Goal: Task Accomplishment & Management: Manage account settings

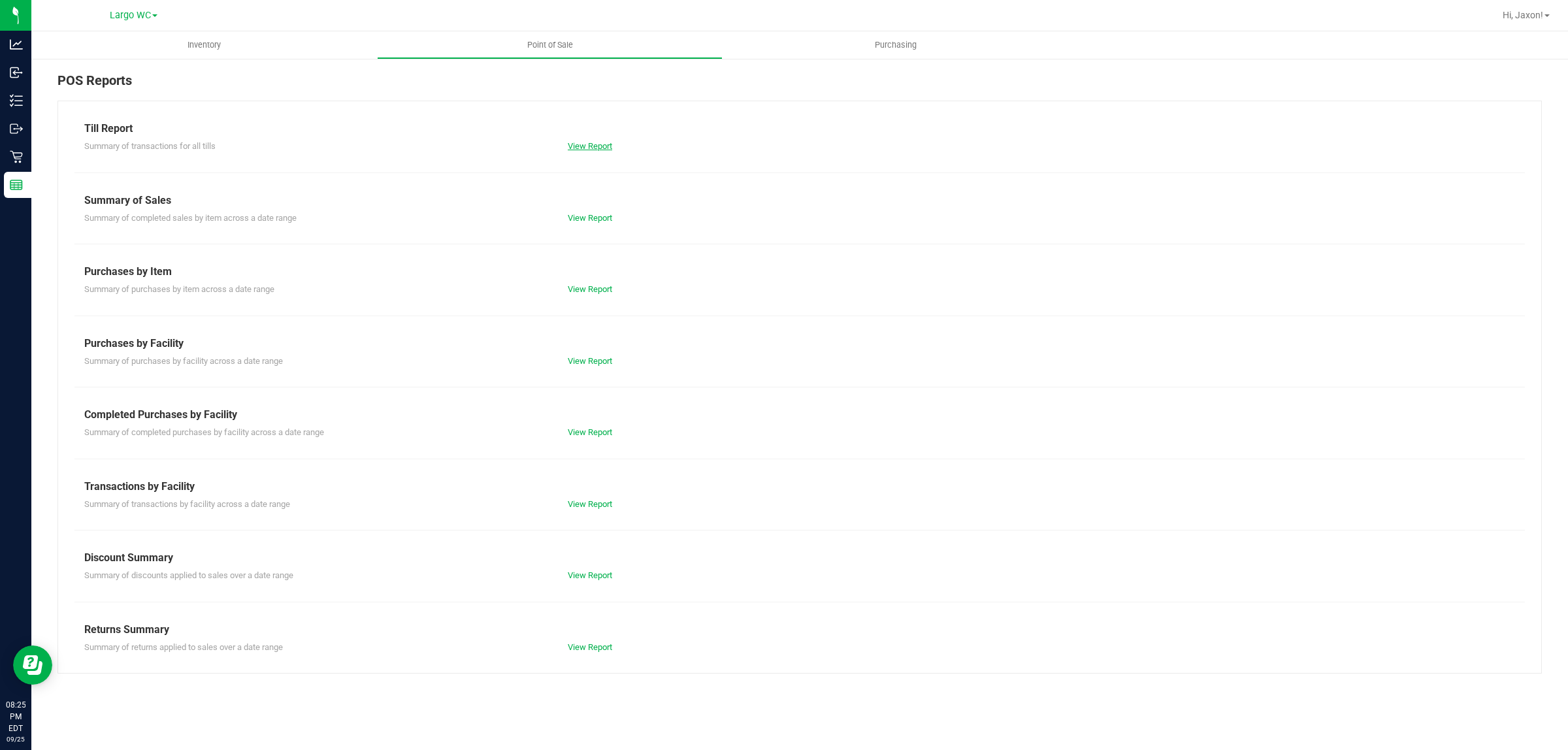
click at [583, 141] on link "View Report" at bounding box center [590, 145] width 45 height 10
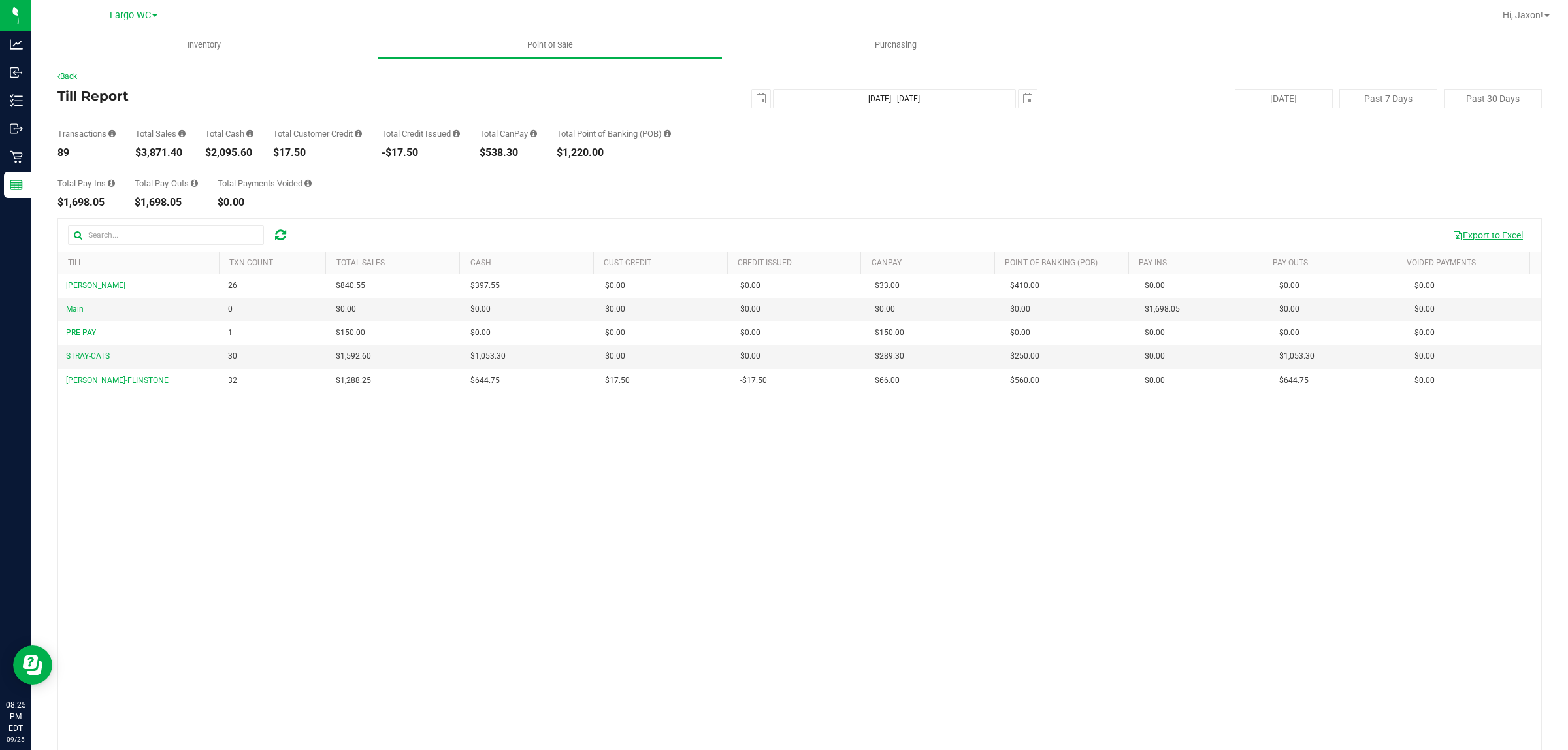
click at [1481, 237] on button "Export to Excel" at bounding box center [1487, 235] width 88 height 22
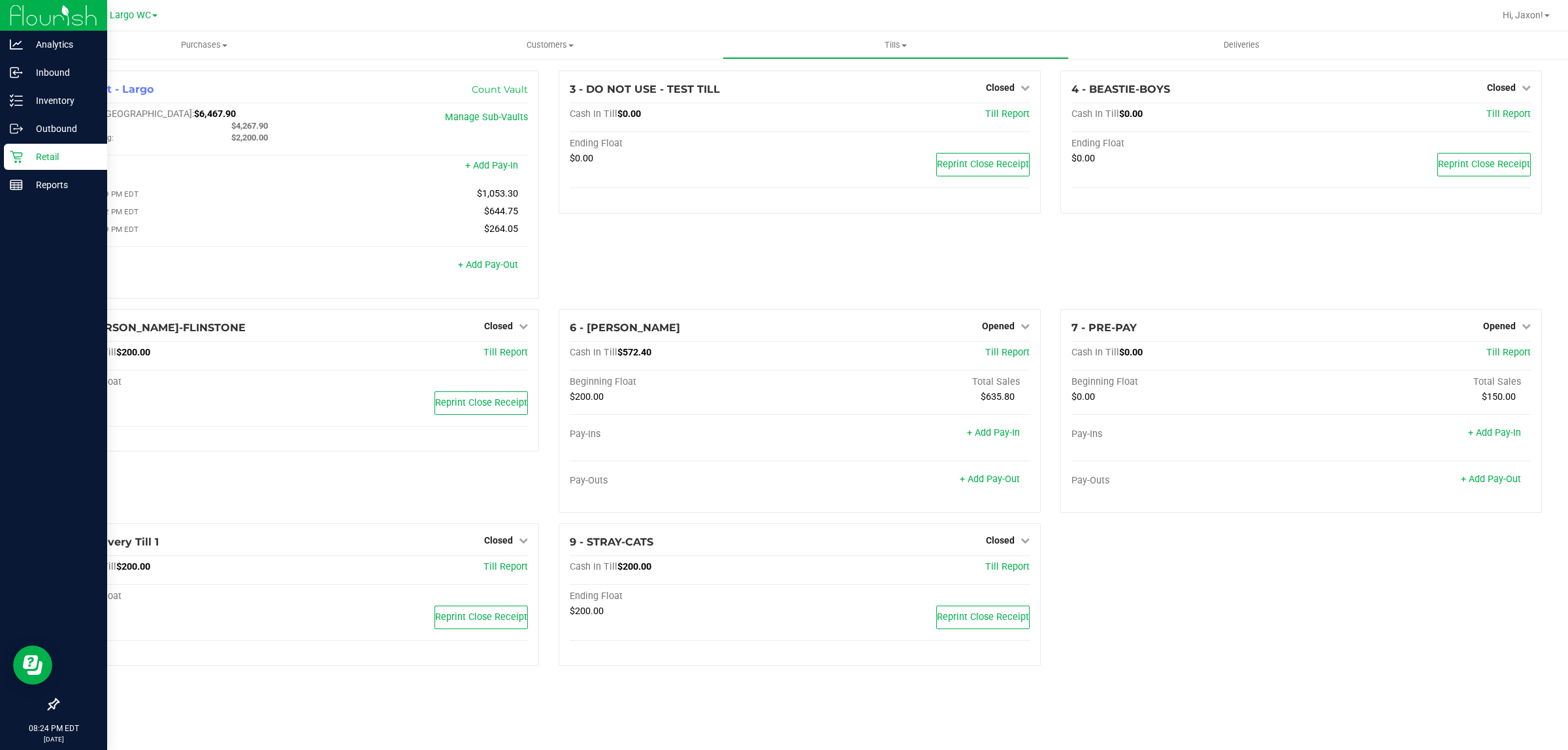
click at [30, 162] on p "Retail" at bounding box center [62, 156] width 78 height 16
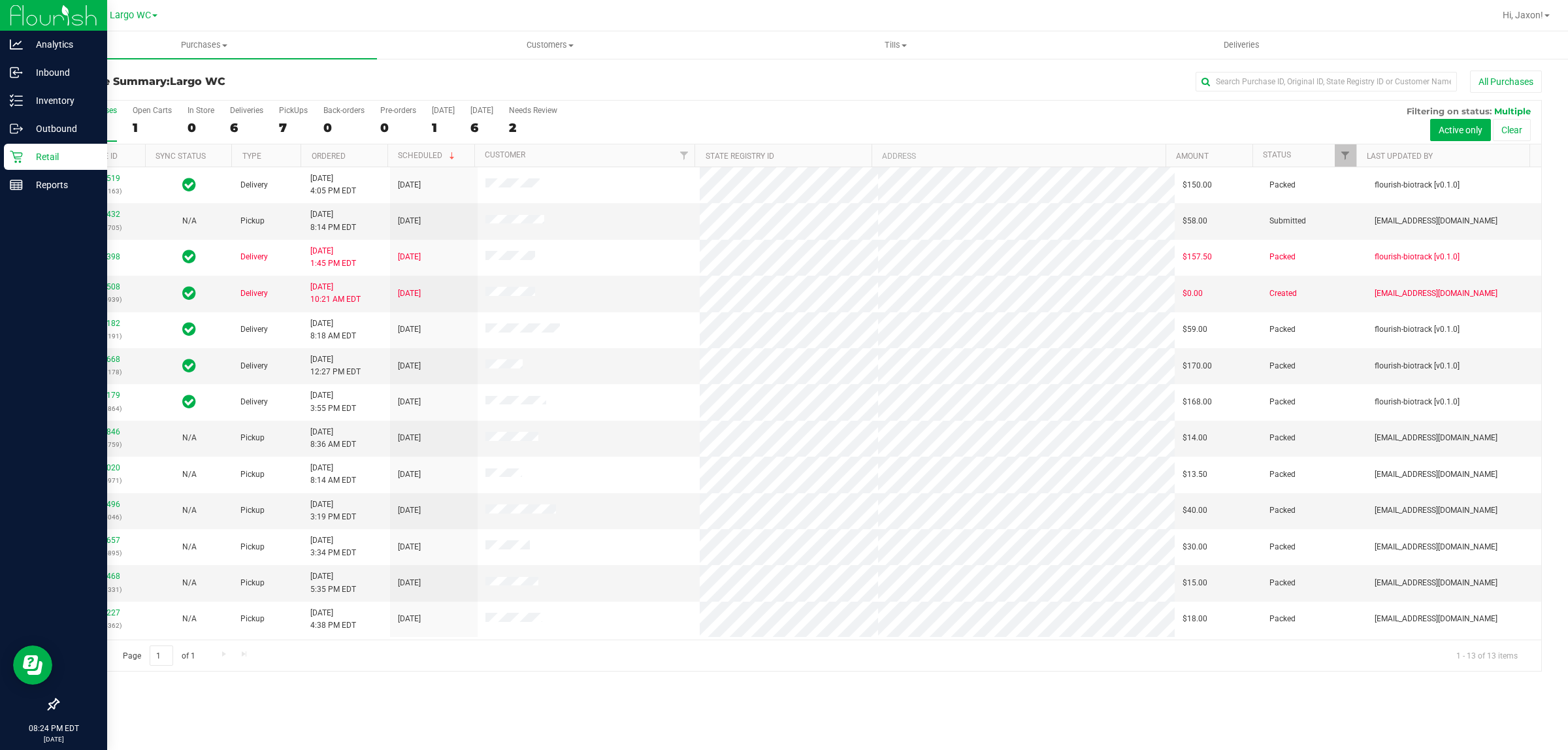
click at [53, 156] on p "Retail" at bounding box center [62, 156] width 78 height 16
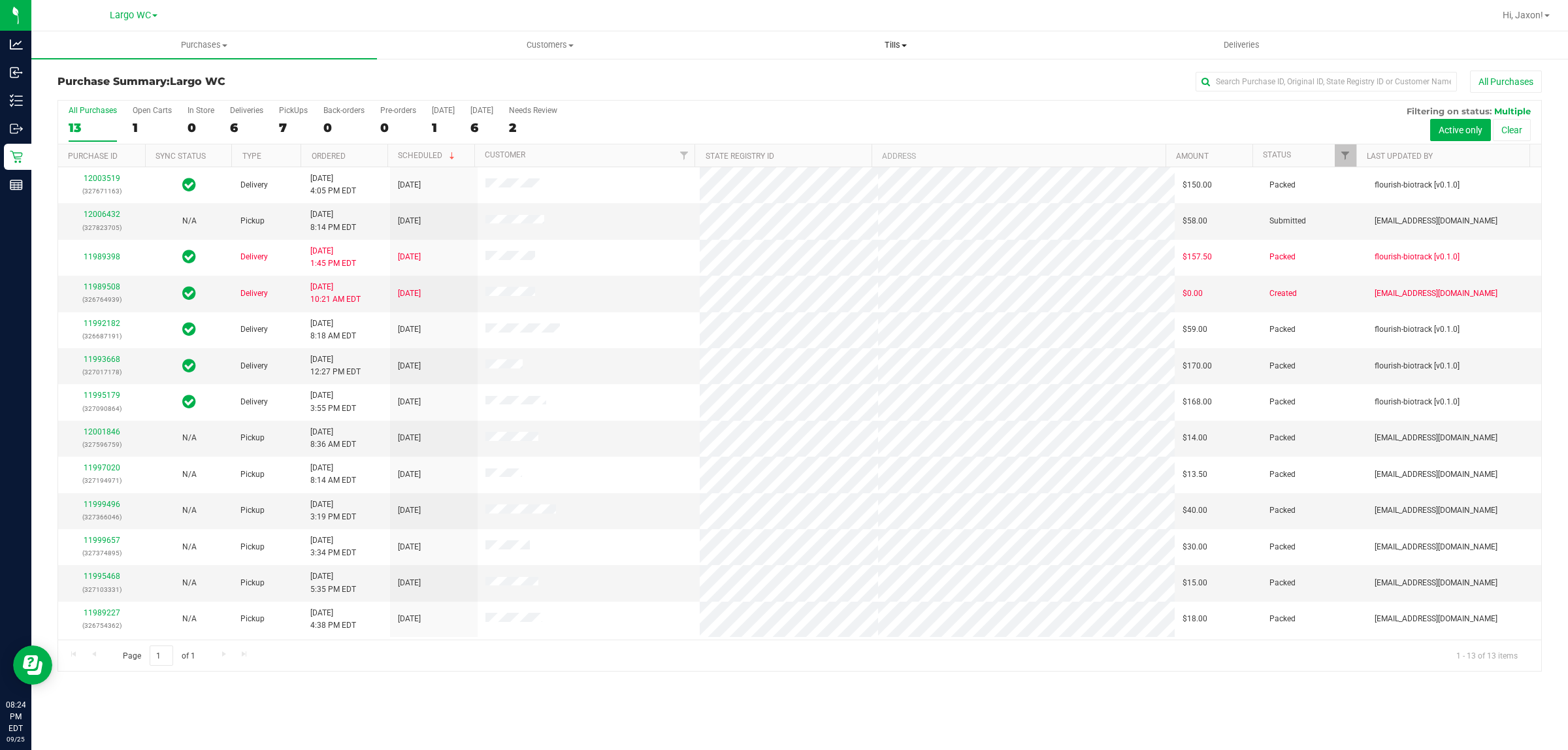
click at [890, 49] on span "Tills" at bounding box center [895, 45] width 344 height 12
click at [813, 73] on li "Manage tills" at bounding box center [895, 79] width 346 height 16
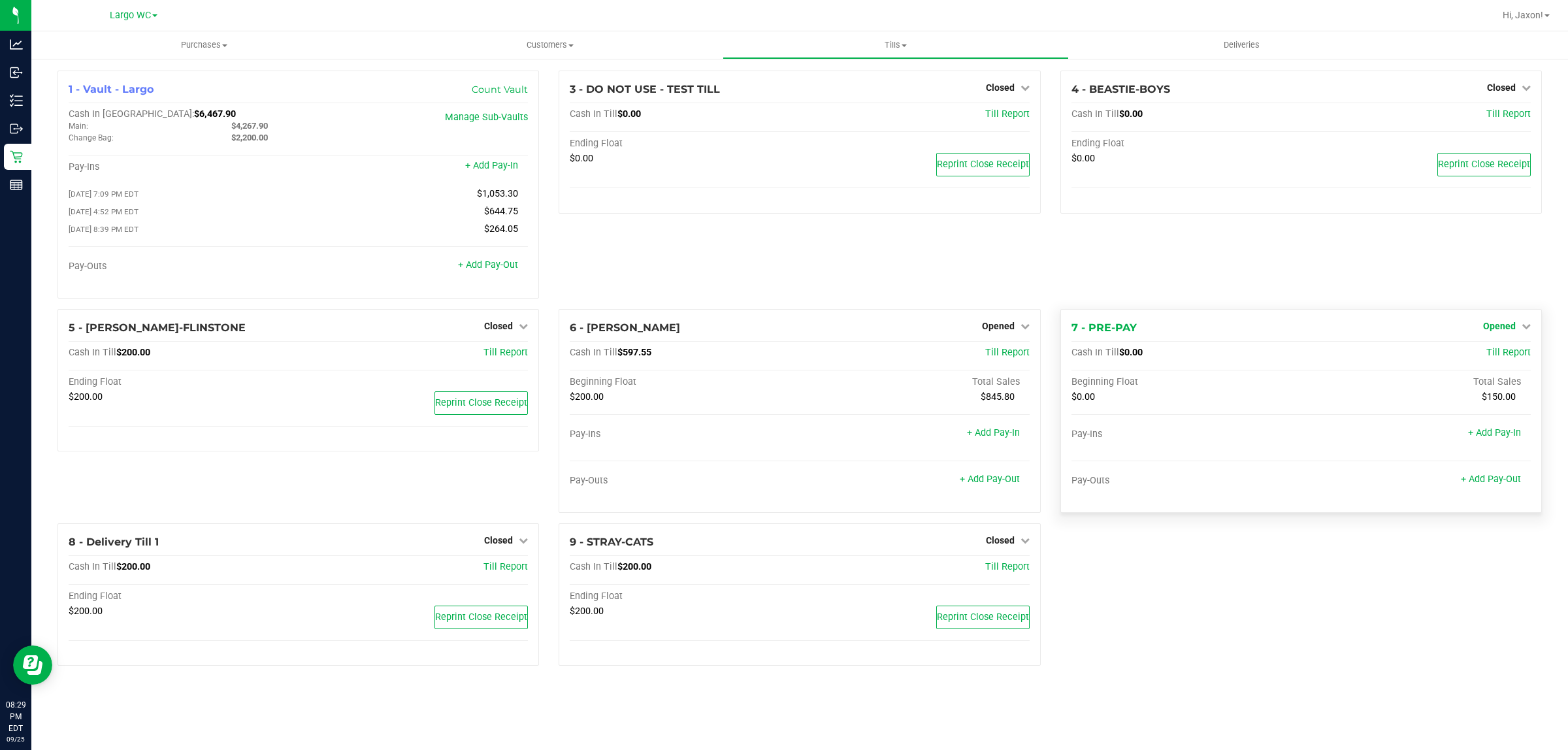
click at [1526, 331] on icon at bounding box center [1527, 326] width 9 height 9
click at [1494, 358] on link "Close Till" at bounding box center [1500, 352] width 35 height 10
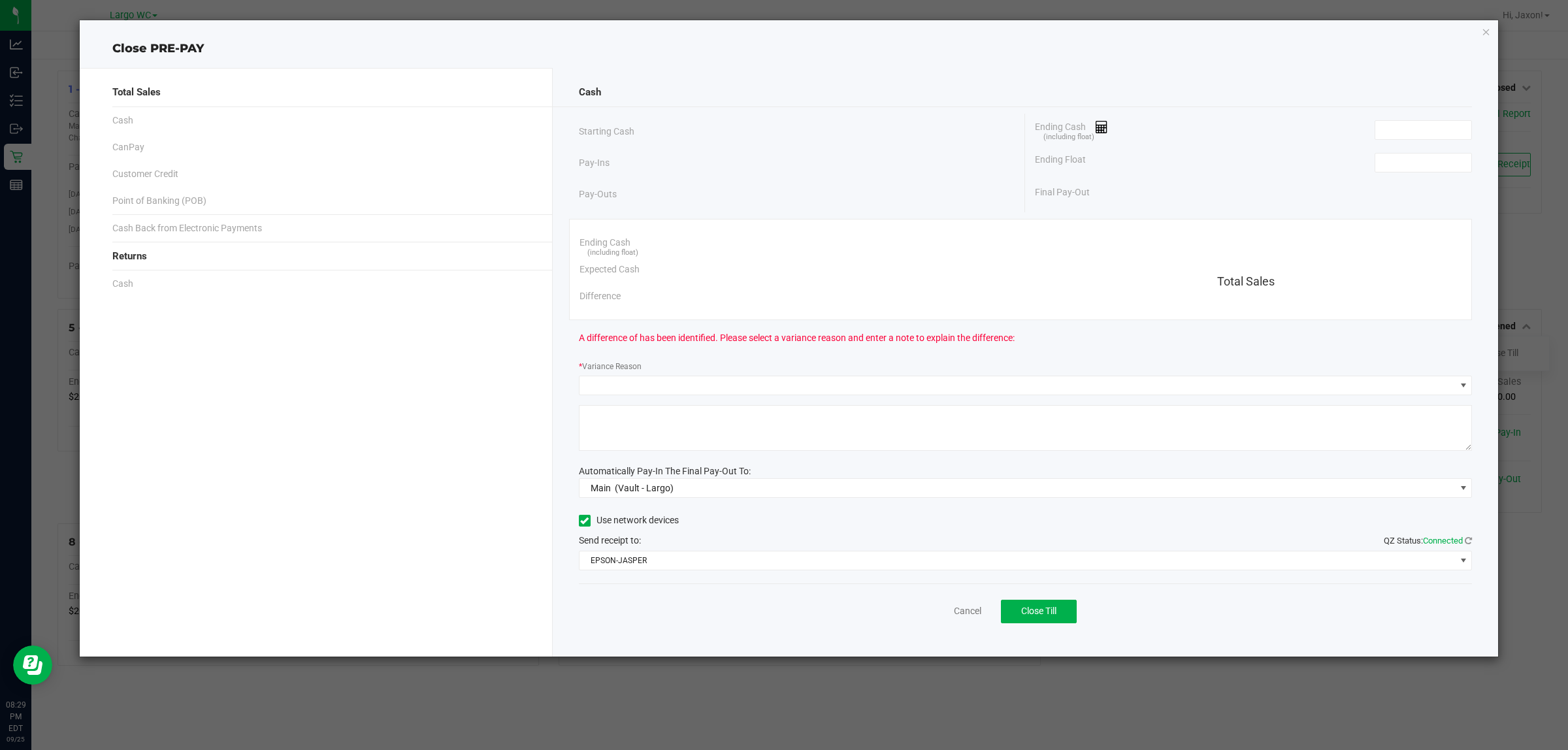
click at [1373, 160] on div "Ending Float" at bounding box center [1253, 163] width 437 height 33
click at [1394, 161] on input at bounding box center [1423, 162] width 96 height 18
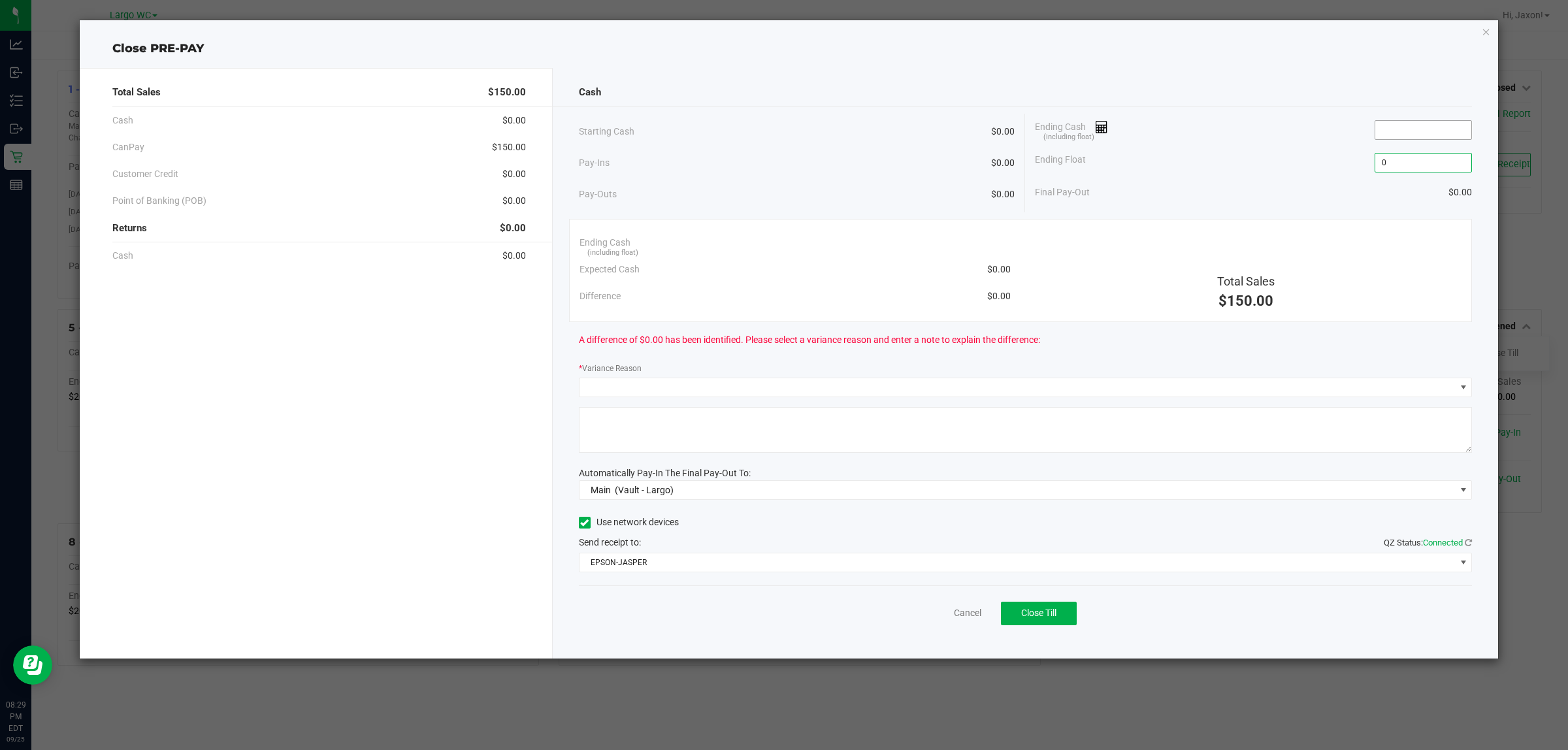
type input "$0.00"
click at [1382, 138] on input at bounding box center [1423, 130] width 96 height 18
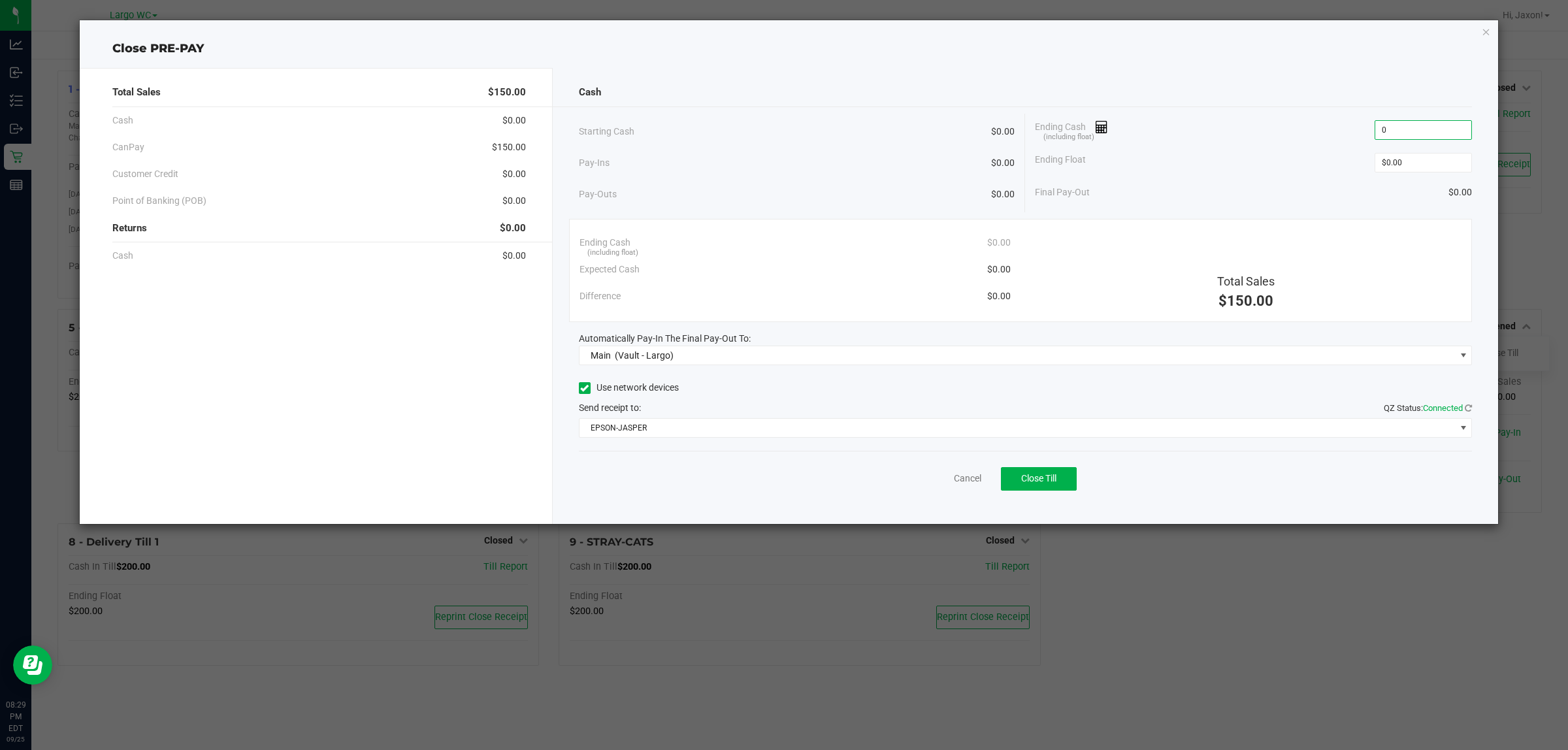
type input "$0.00"
click at [1297, 177] on div "Ending Float $0.00" at bounding box center [1253, 163] width 437 height 33
click at [1033, 472] on button "Close Till" at bounding box center [1039, 479] width 76 height 23
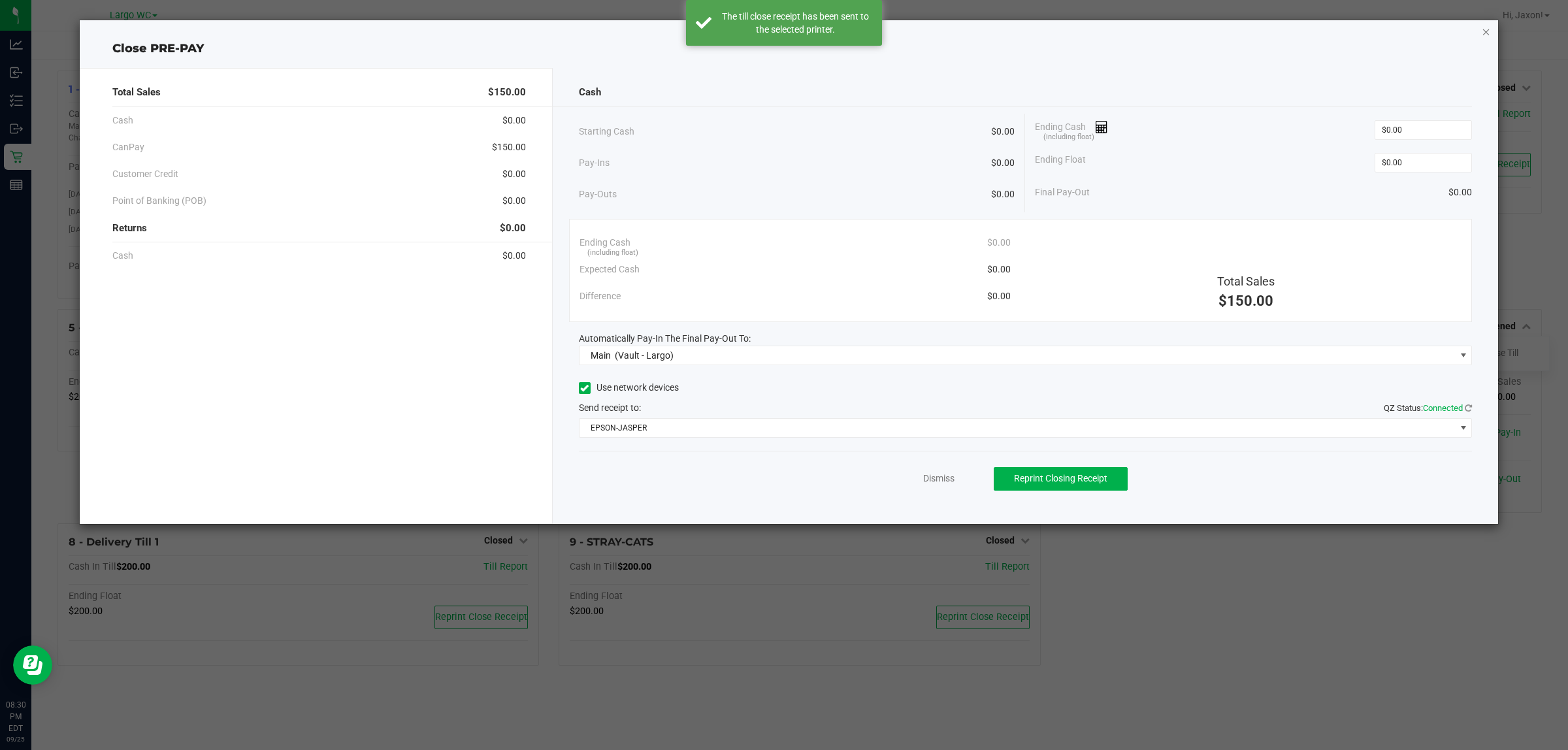
click at [1487, 28] on icon "button" at bounding box center [1487, 31] width 9 height 16
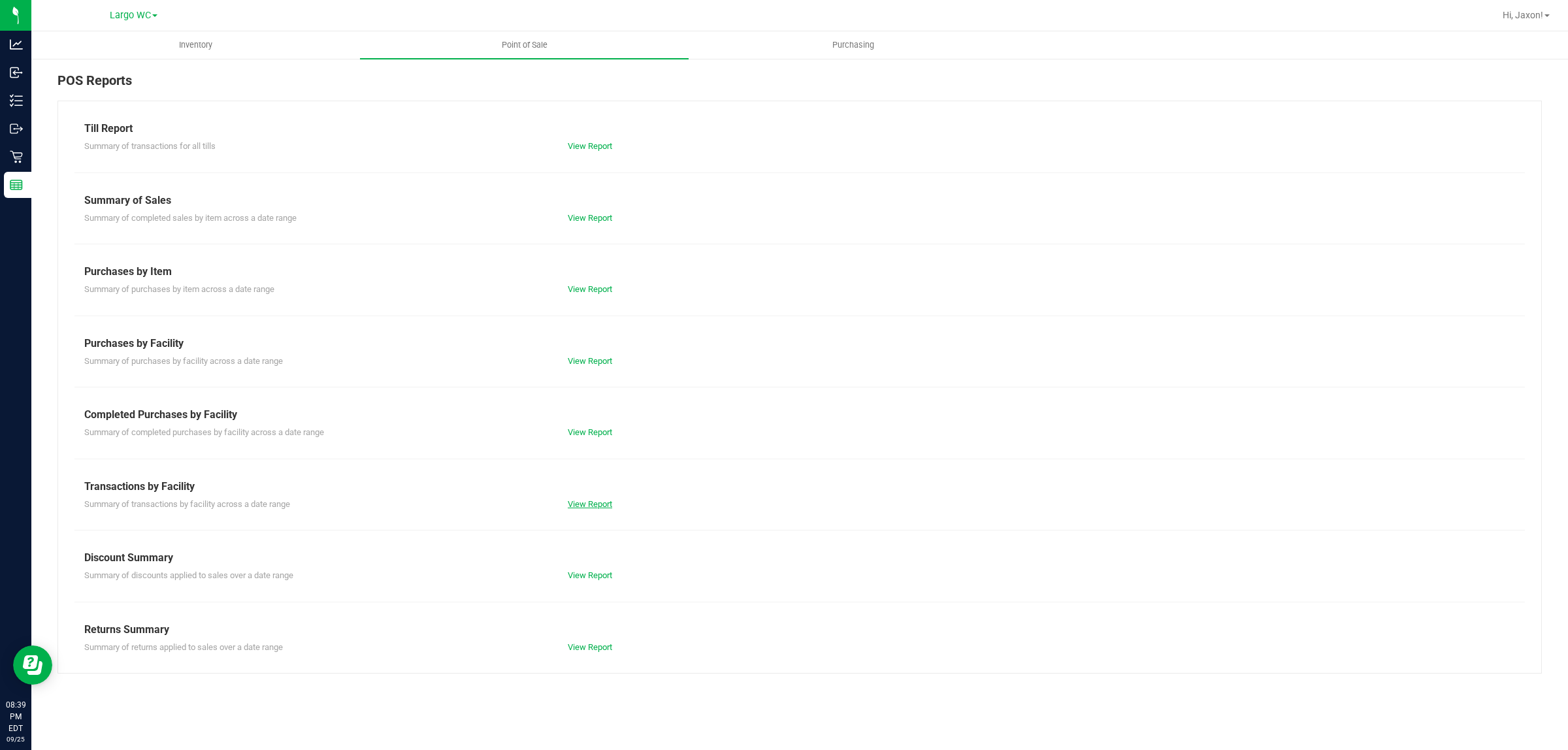
click at [573, 505] on link "View Report" at bounding box center [590, 504] width 45 height 10
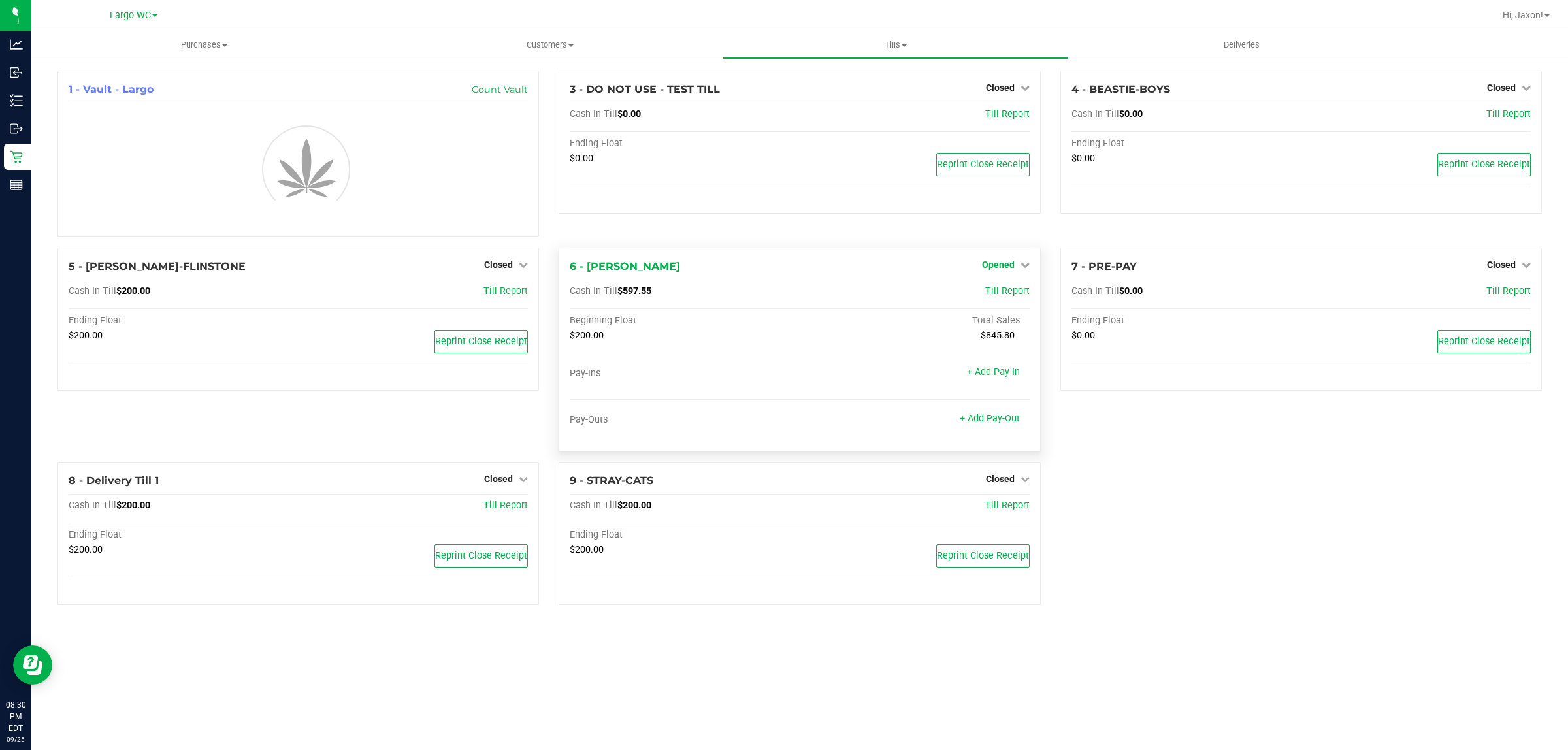
click at [1018, 267] on link "Opened" at bounding box center [1006, 264] width 48 height 10
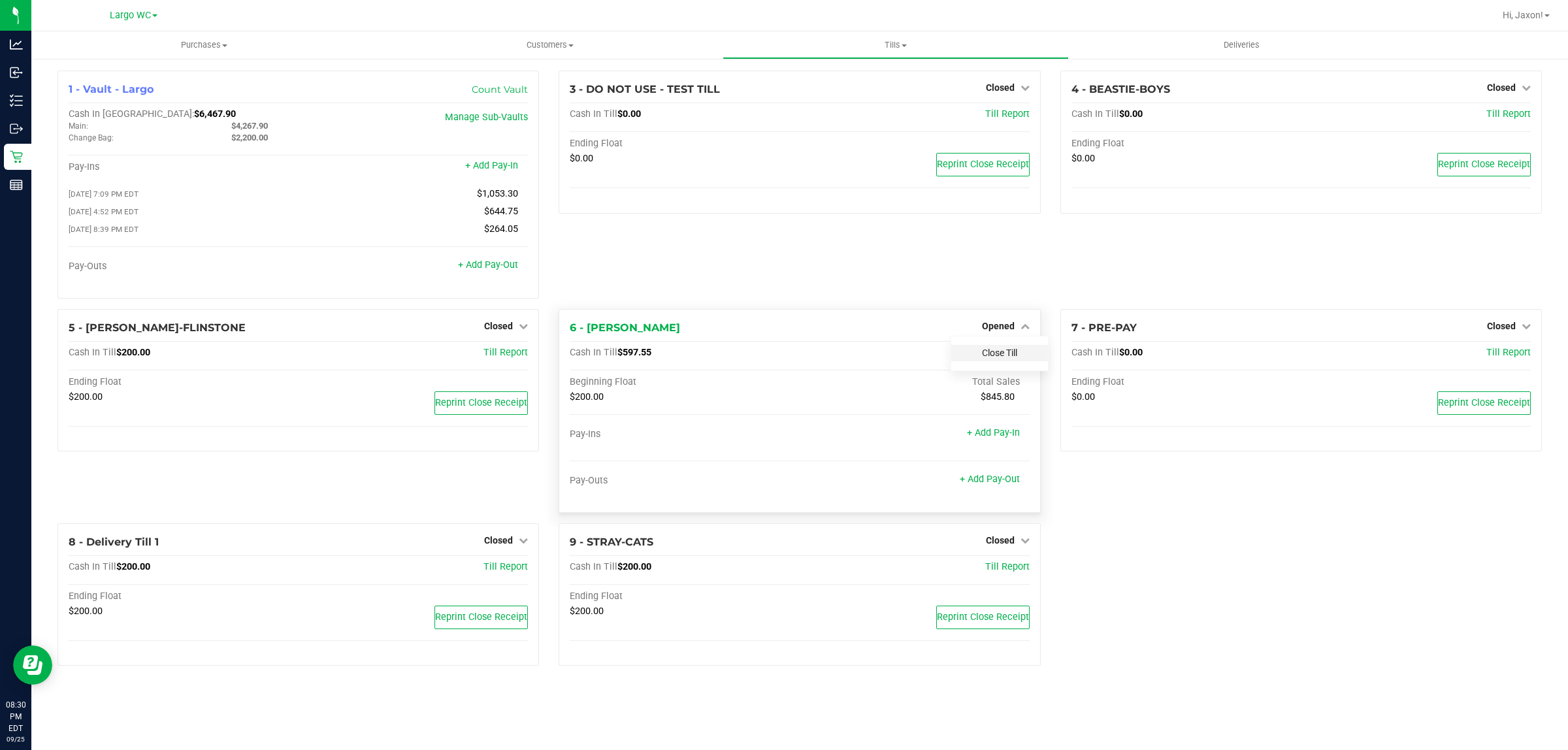
click at [995, 356] on link "Close Till" at bounding box center [999, 352] width 35 height 10
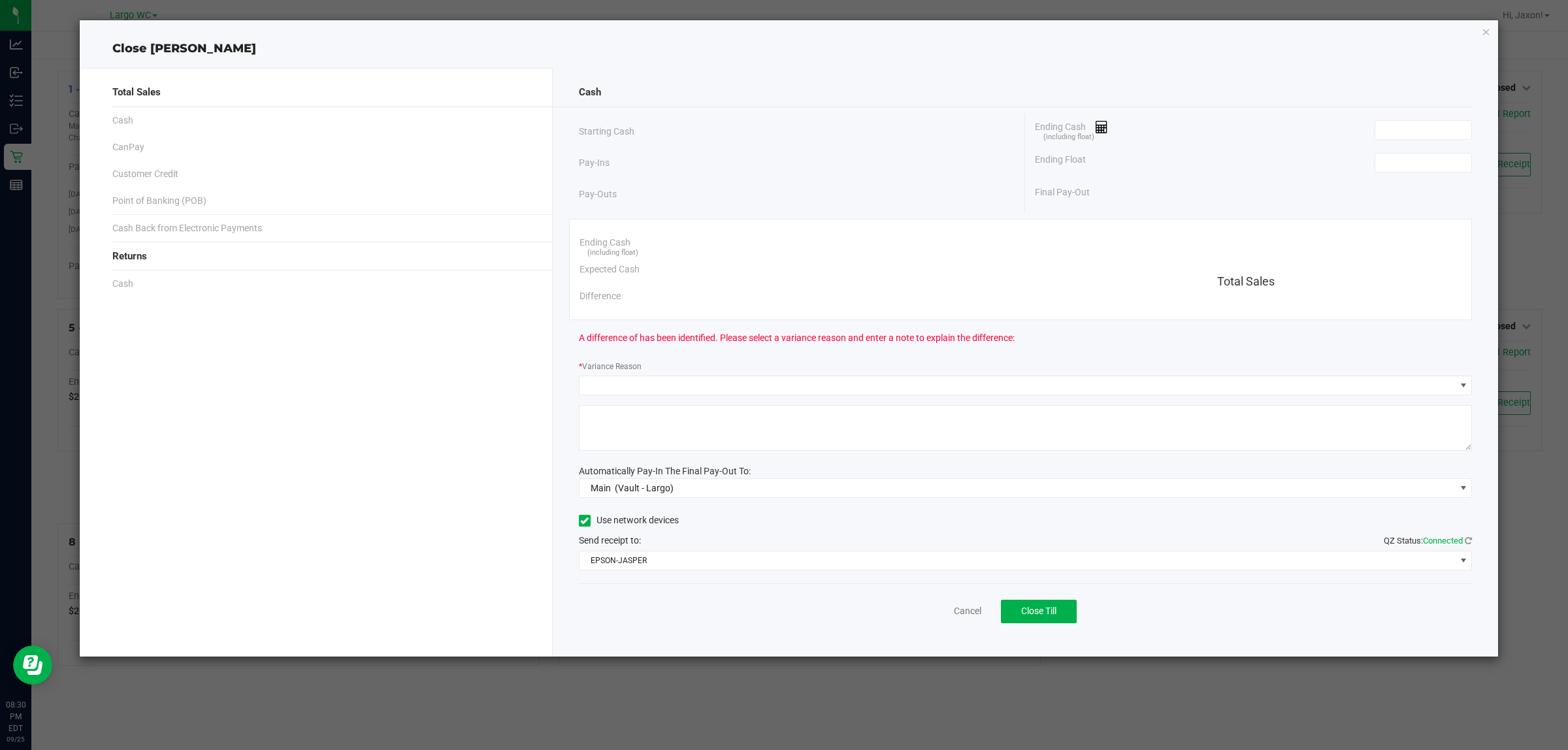
click at [1442, 174] on div "Ending Float" at bounding box center [1253, 163] width 437 height 33
click at [1432, 160] on input at bounding box center [1423, 162] width 96 height 18
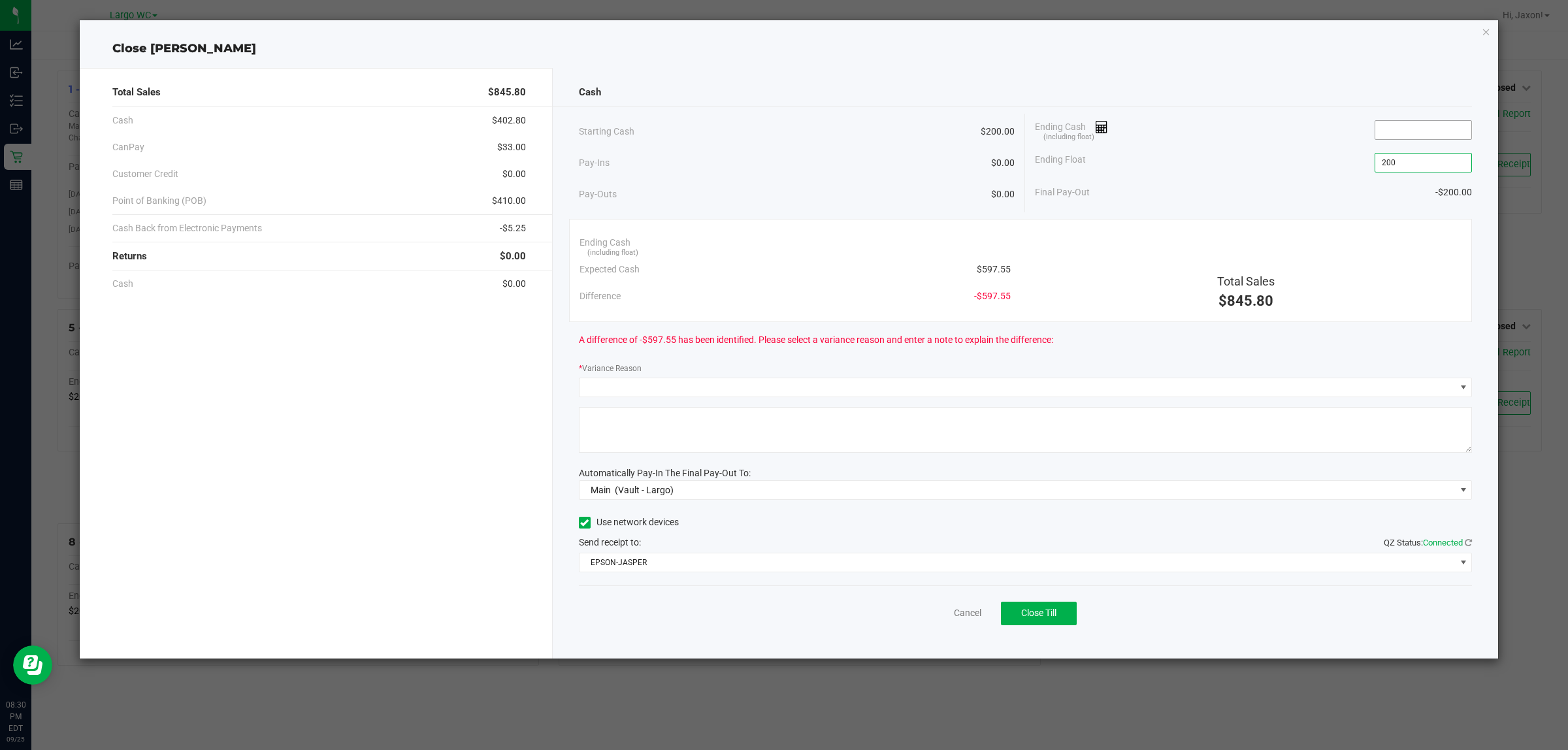
type input "$200.00"
click at [1382, 136] on input at bounding box center [1423, 130] width 96 height 18
click at [1423, 123] on input at bounding box center [1423, 130] width 96 height 18
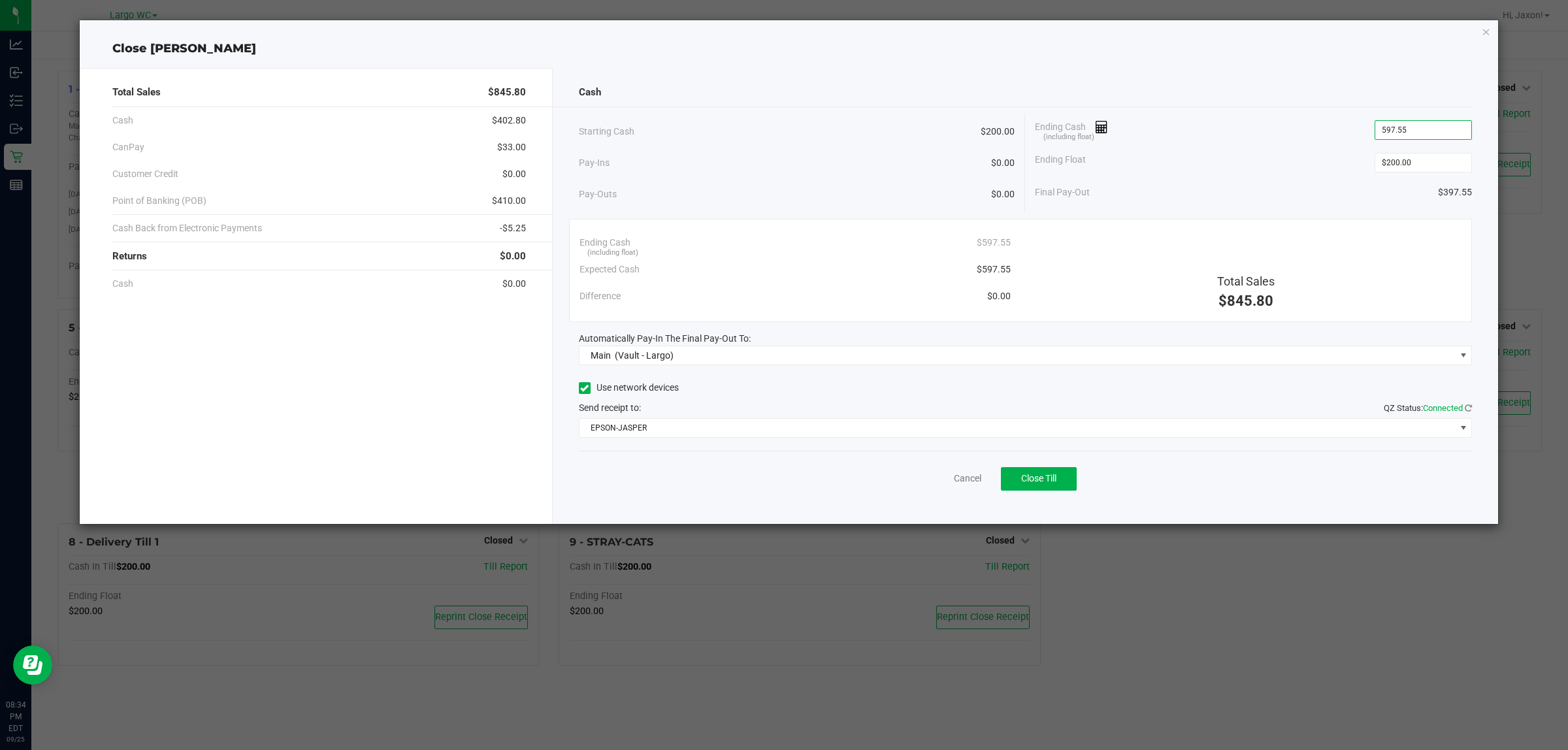
click at [1294, 211] on div "Starting Cash $200.00 Pay-Ins $0.00 Pay-Outs $0.00 Ending Cash (including float…" at bounding box center [1025, 163] width 894 height 99
type input "$597.55"
click at [1039, 479] on span "Close Till" at bounding box center [1039, 478] width 35 height 10
click at [1487, 36] on icon "button" at bounding box center [1487, 31] width 9 height 16
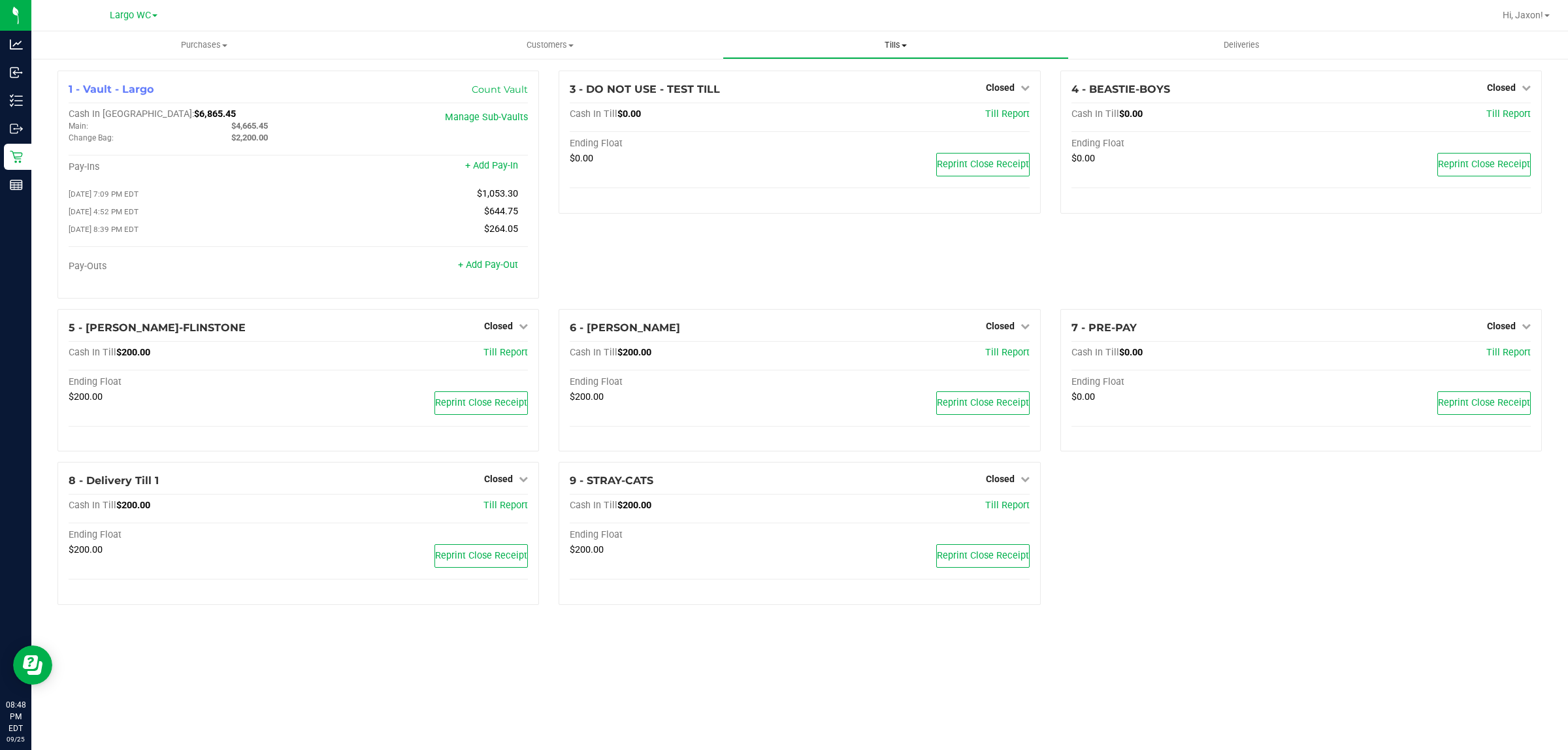
click at [880, 47] on span "Tills" at bounding box center [895, 45] width 344 height 12
click at [816, 89] on span "Reconcile e-payments" at bounding box center [788, 95] width 130 height 11
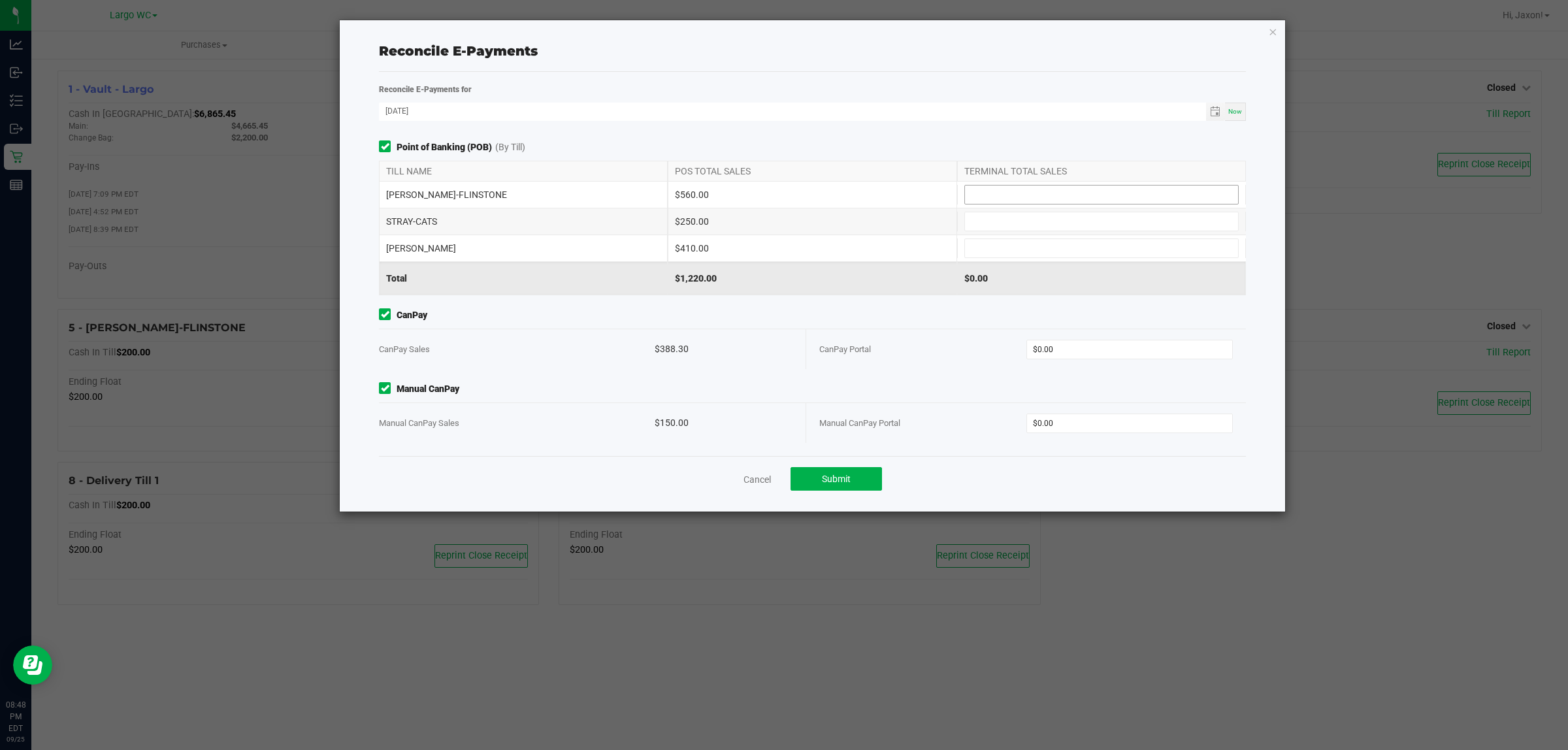
click at [1107, 185] on span at bounding box center [1101, 194] width 274 height 20
click at [1002, 192] on input at bounding box center [1101, 194] width 273 height 18
type input "$560.00"
click at [1001, 223] on input at bounding box center [1101, 221] width 273 height 18
type input "$250.00"
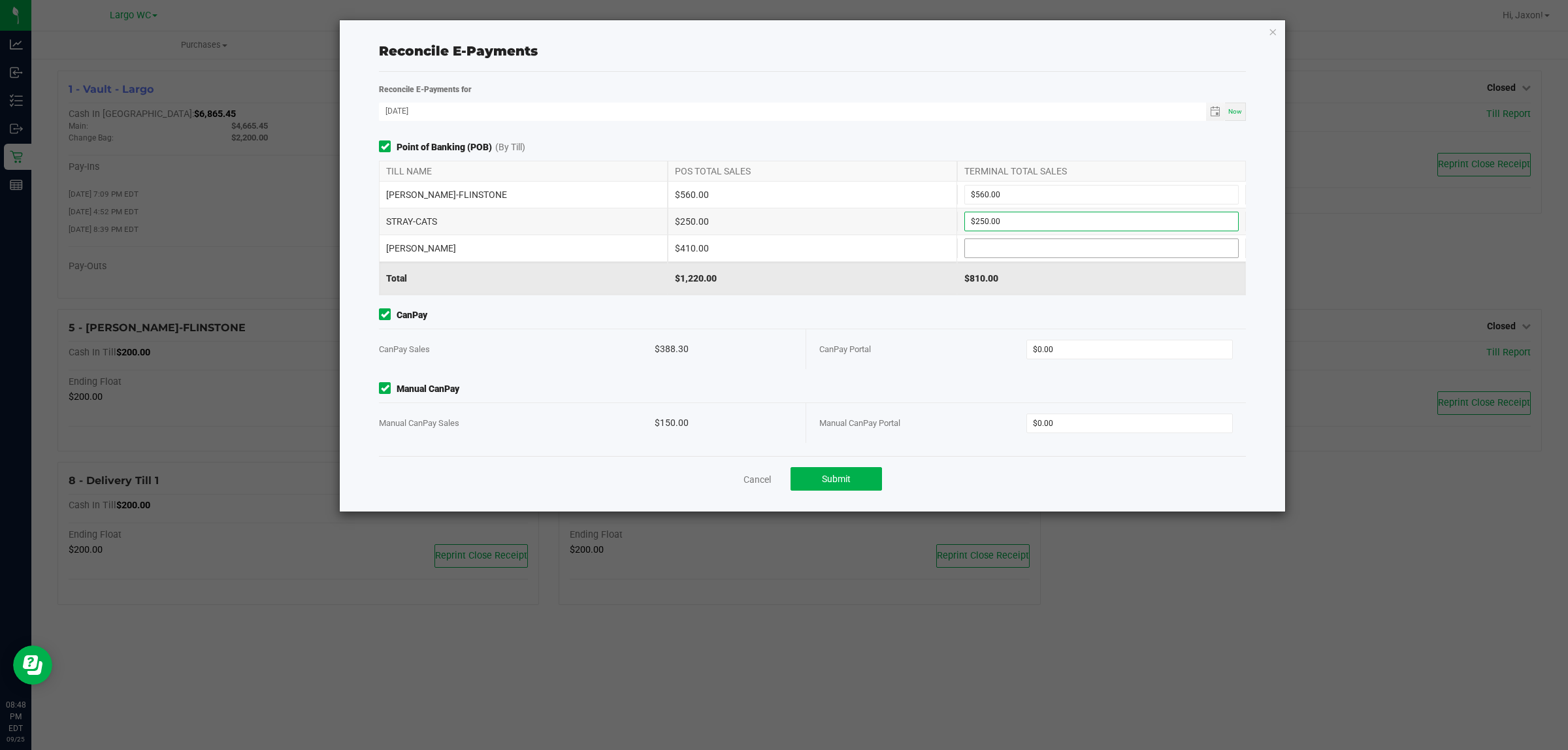
click at [1001, 244] on input at bounding box center [1101, 248] width 273 height 18
type input "$410.00"
click at [1072, 347] on input "0" at bounding box center [1129, 349] width 206 height 18
type input "$388.30"
click at [1056, 422] on input "0" at bounding box center [1129, 423] width 206 height 18
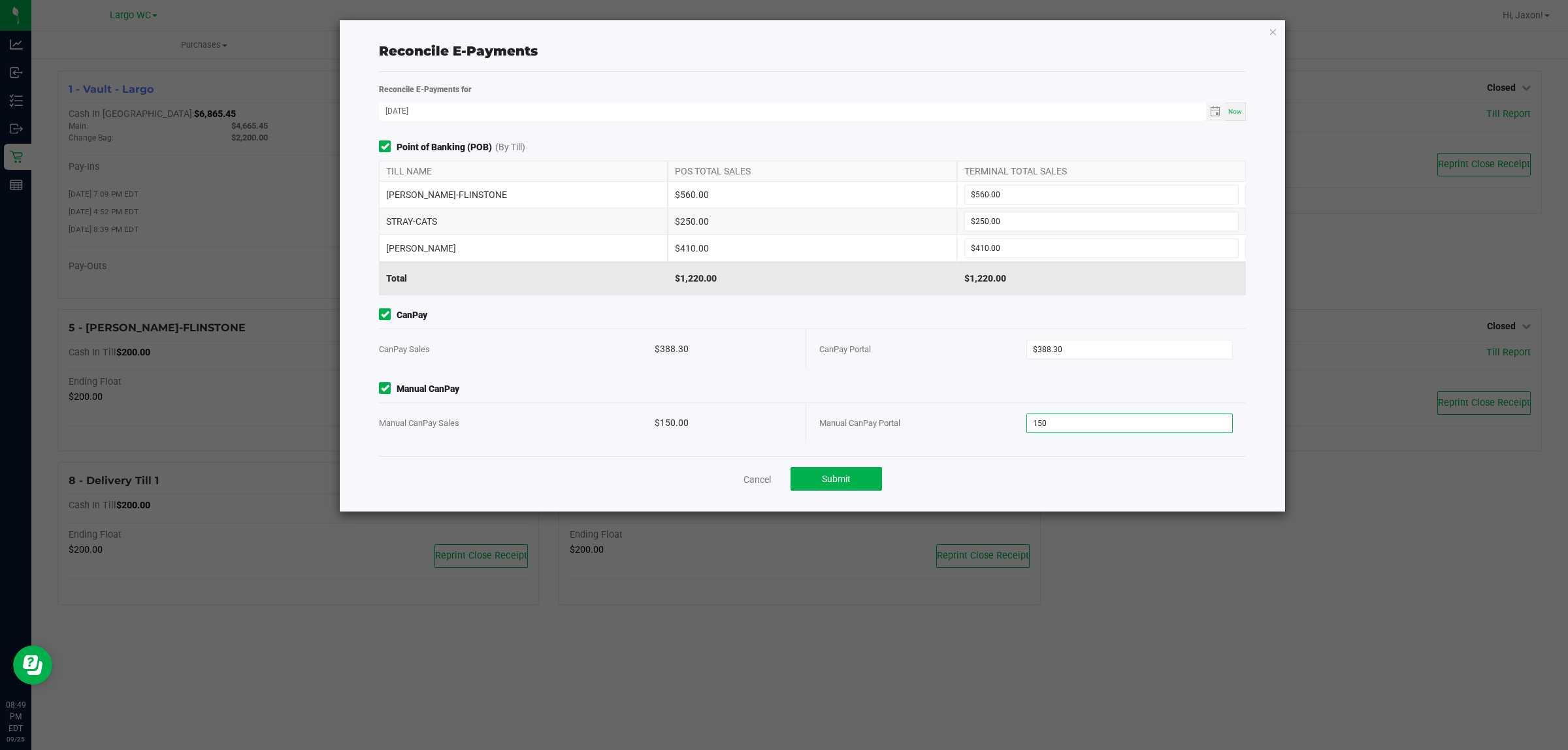
type input "$150.00"
click at [951, 364] on div "CanPay Portal" at bounding box center [923, 349] width 207 height 40
click at [819, 477] on button "Submit" at bounding box center [836, 479] width 91 height 23
